Goal: Information Seeking & Learning: Learn about a topic

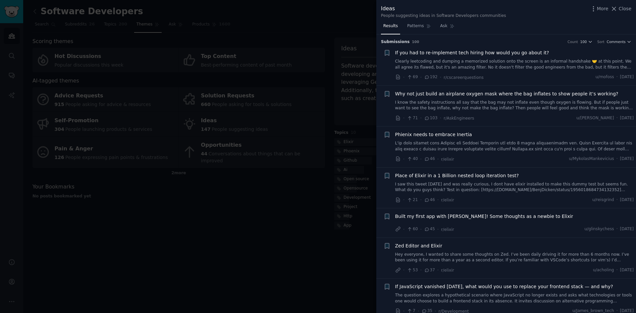
scroll to position [3357, 0]
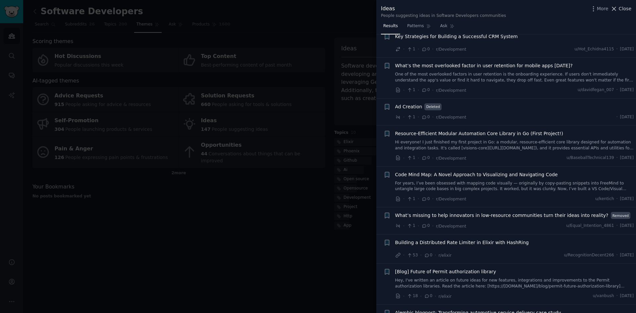
click at [624, 10] on span "Close" at bounding box center [624, 8] width 13 height 7
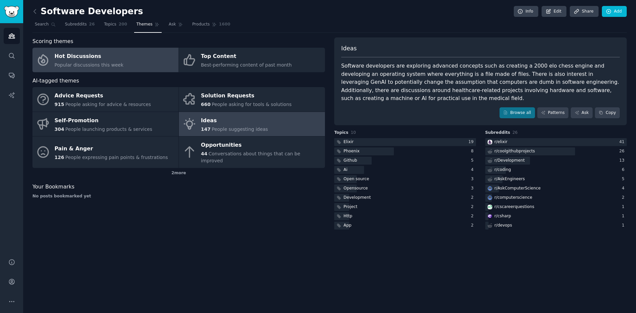
click at [92, 61] on div "Hot Discussions" at bounding box center [89, 56] width 69 height 11
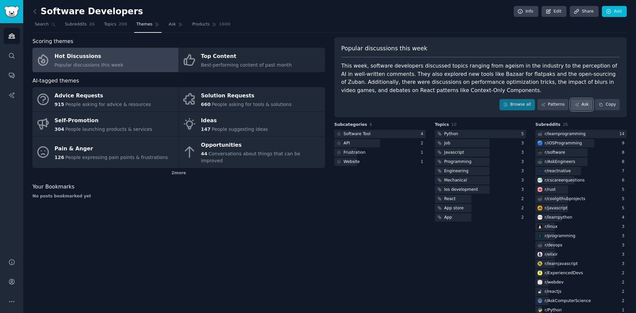
click at [584, 105] on link "Ask" at bounding box center [581, 104] width 22 height 11
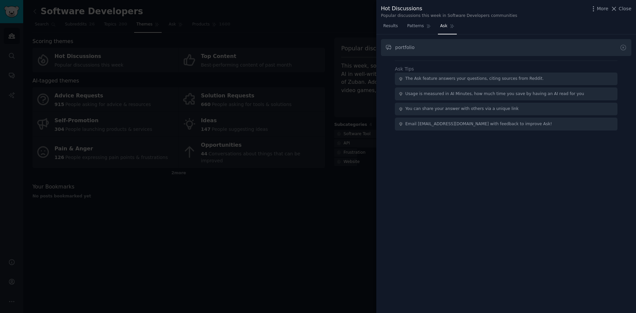
type input "portfolio"
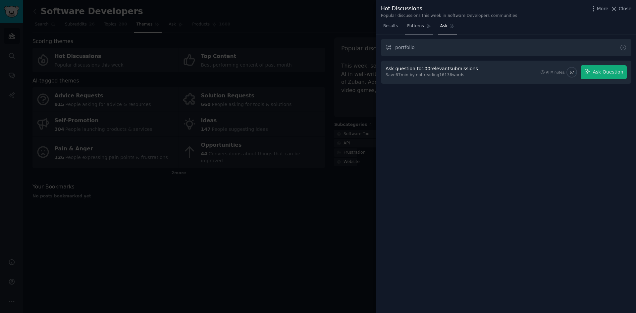
click at [407, 25] on span "Patterns" at bounding box center [415, 26] width 17 height 6
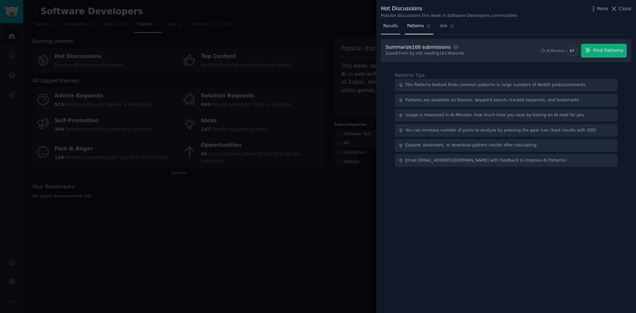
click at [384, 26] on span "Results" at bounding box center [390, 26] width 15 height 6
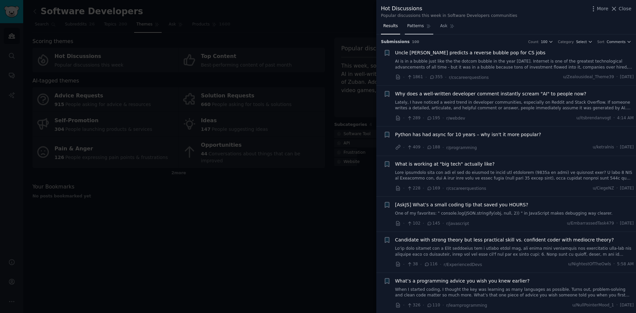
click at [413, 26] on span "Patterns" at bounding box center [415, 26] width 17 height 6
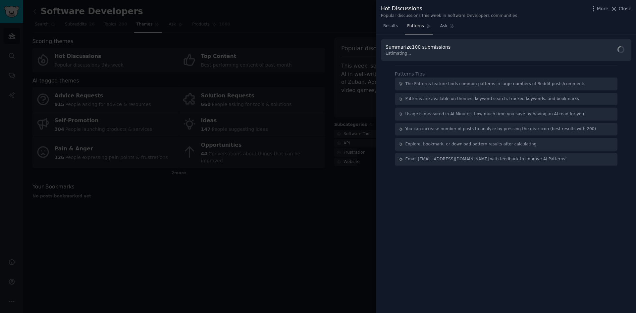
click at [241, 226] on div at bounding box center [318, 156] width 636 height 313
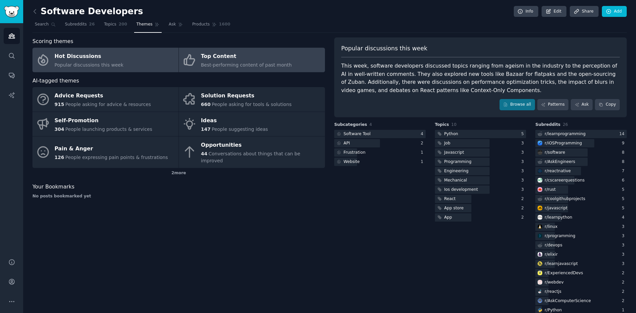
click at [220, 57] on div "Top Content" at bounding box center [246, 56] width 91 height 11
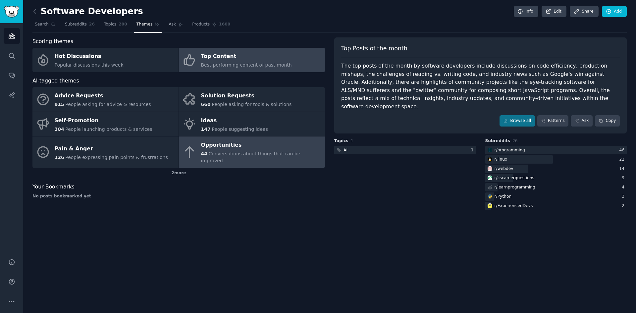
click at [207, 147] on div "Opportunities" at bounding box center [261, 145] width 120 height 11
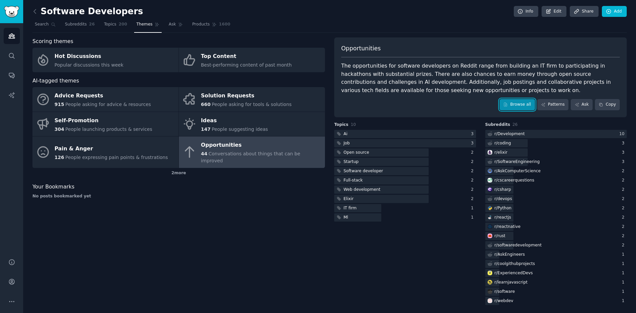
click at [523, 105] on link "Browse all" at bounding box center [516, 104] width 35 height 11
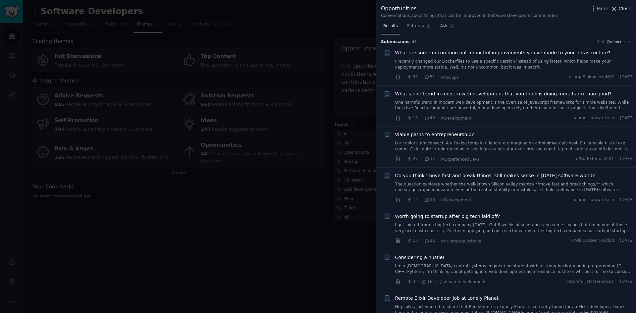
click at [619, 9] on button "Close" at bounding box center [620, 8] width 21 height 7
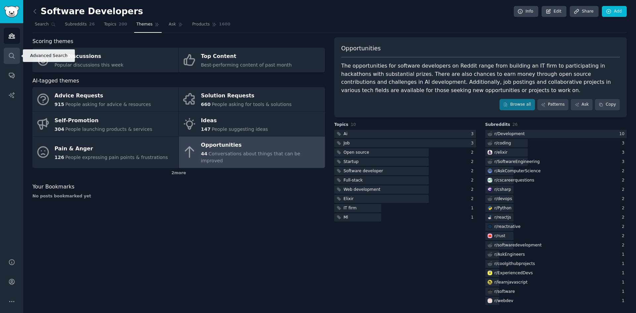
click at [12, 56] on icon "Sidebar" at bounding box center [11, 55] width 7 height 7
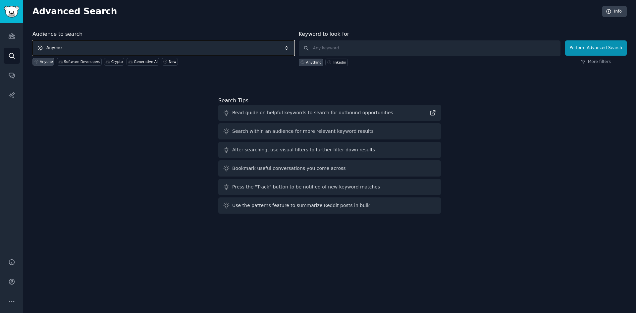
click at [71, 49] on span "Anyone" at bounding box center [163, 47] width 262 height 15
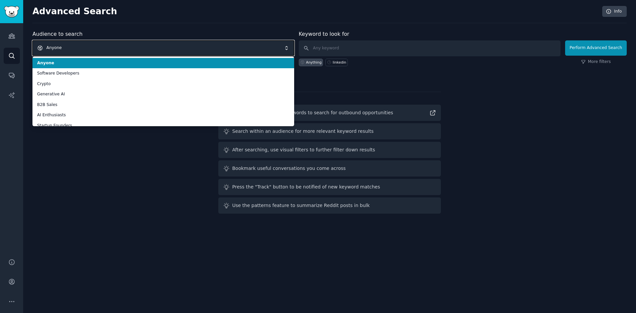
click at [74, 49] on span "Anyone" at bounding box center [163, 47] width 262 height 15
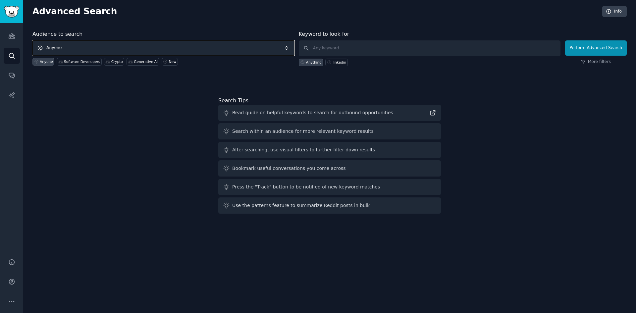
click at [69, 49] on span "Anyone" at bounding box center [163, 47] width 262 height 15
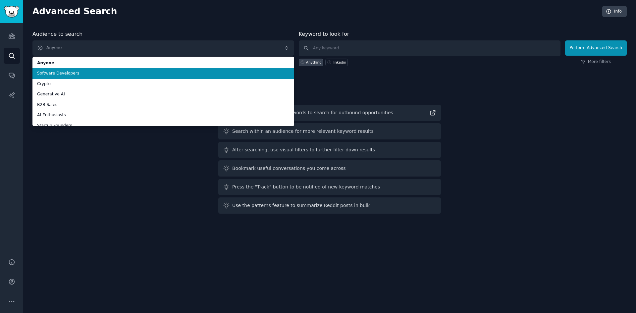
click at [51, 75] on span "Software Developers" at bounding box center [163, 74] width 252 height 6
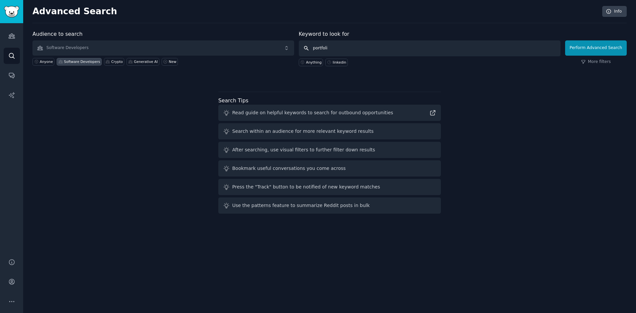
type input "portfolio"
click button "Perform Advanced Search" at bounding box center [596, 47] width 62 height 15
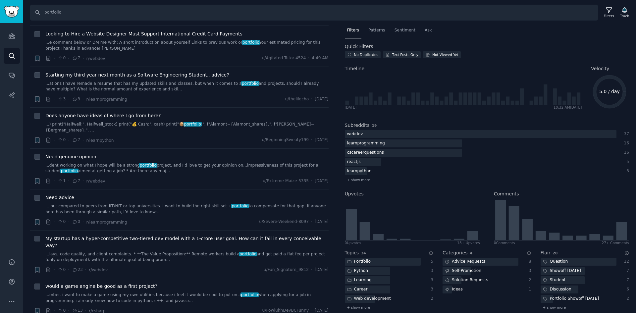
scroll to position [101, 0]
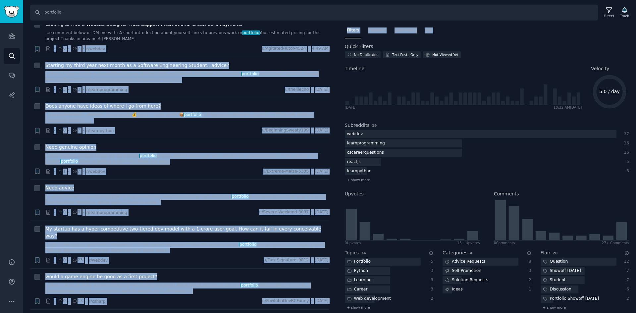
drag, startPoint x: 335, startPoint y: 42, endPoint x: 338, endPoint y: 49, distance: 6.8
click at [338, 49] on div "Results 100 Sort Recent + Recommend a domain host that doesn't use AI? ... need…" at bounding box center [329, 169] width 612 height 288
click at [476, 30] on nav "Filters Patterns Sentiment Ask" at bounding box center [487, 32] width 284 height 14
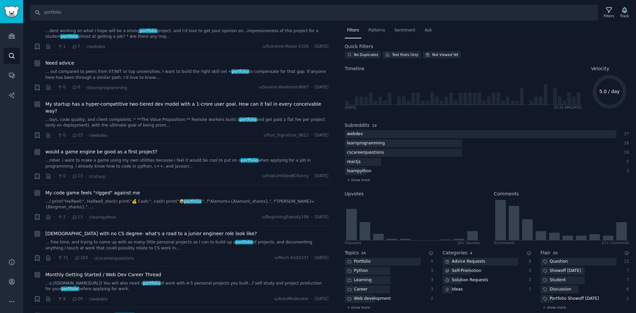
scroll to position [236, 0]
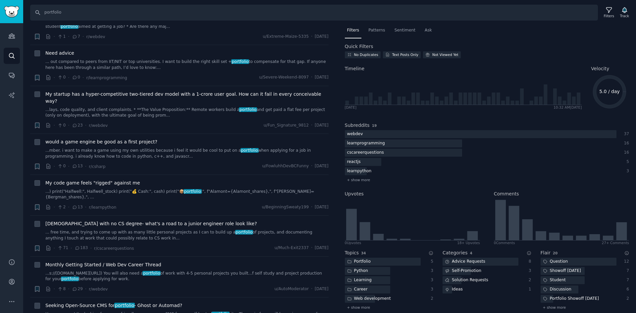
drag, startPoint x: 336, startPoint y: 59, endPoint x: 340, endPoint y: 67, distance: 9.3
click at [340, 67] on div "Results 100 Sort Recent + Recommend a domain host that doesn't use AI? ... need…" at bounding box center [329, 169] width 612 height 288
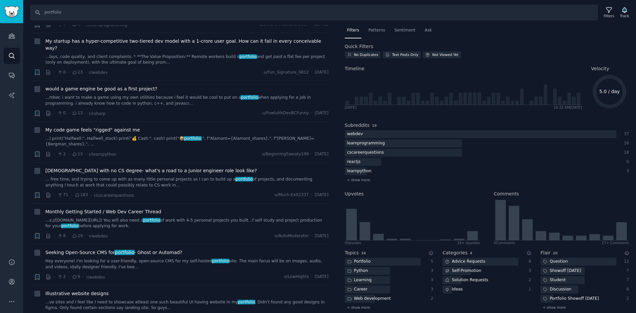
scroll to position [231, 0]
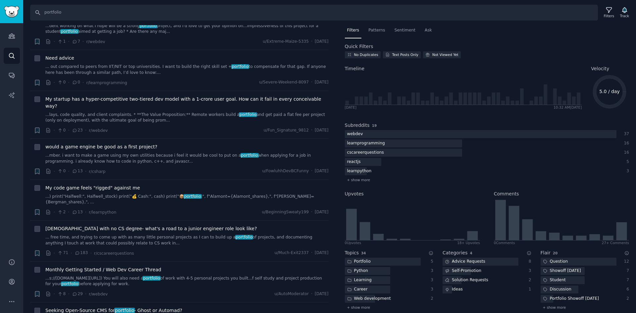
click at [489, 43] on div "Filters Patterns Sentiment Ask Quick Filters No Duplicates Text Posts Only Not …" at bounding box center [487, 197] width 284 height 345
click at [336, 53] on div "Results 100 Sort Recent + Recommend a domain host that doesn't use AI? ... need…" at bounding box center [184, 169] width 308 height 288
drag, startPoint x: 338, startPoint y: 51, endPoint x: 339, endPoint y: 55, distance: 4.4
click at [339, 55] on div "Filters Patterns Sentiment Ask Quick Filters No Duplicates Text Posts Only Not …" at bounding box center [487, 169] width 298 height 288
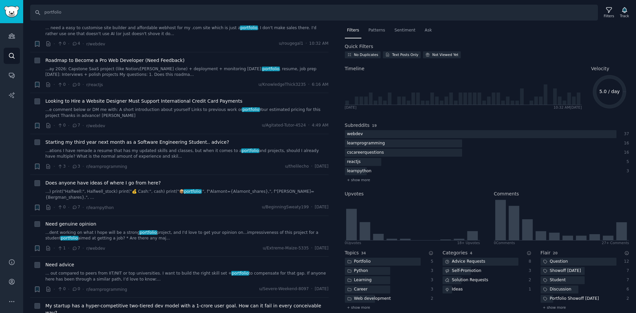
scroll to position [0, 0]
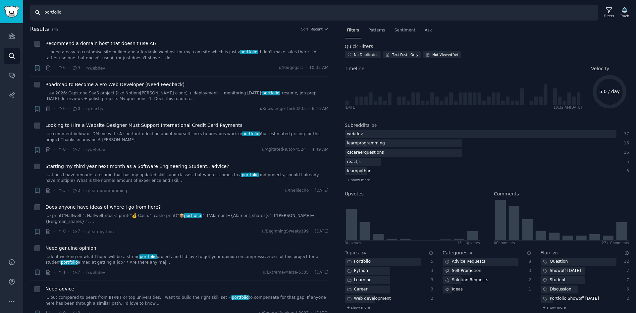
drag, startPoint x: 78, startPoint y: 11, endPoint x: 28, endPoint y: 12, distance: 49.3
click at [28, 12] on div "Search portfolio Filters Track" at bounding box center [329, 10] width 612 height 21
type input "frontend courses"
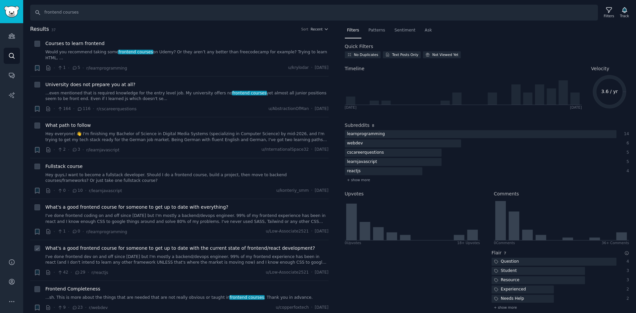
click at [183, 254] on link "I've done frontend dev on and off since [DATE] but I'm mostly a backend/devops …" at bounding box center [186, 260] width 283 height 12
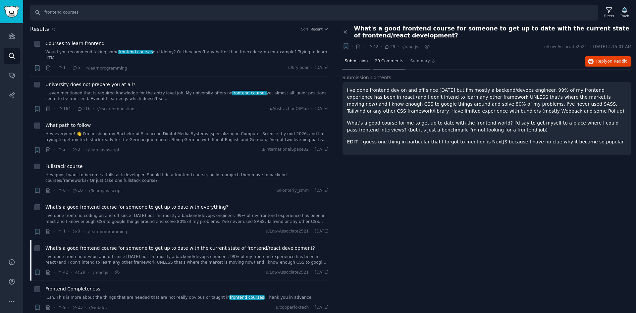
click at [386, 60] on span "29 Comments" at bounding box center [389, 61] width 28 height 6
